Goal: Use online tool/utility

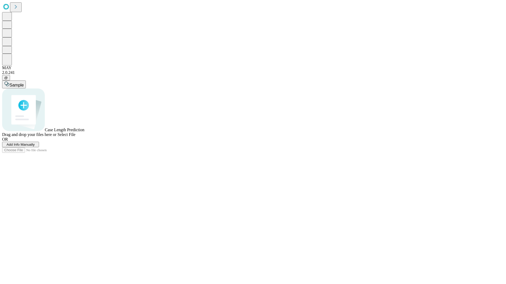
click at [75, 137] on span "Select File" at bounding box center [66, 134] width 18 height 4
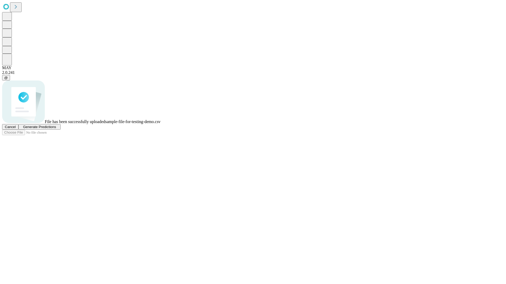
click at [56, 129] on span "Generate Predictions" at bounding box center [39, 127] width 33 height 4
